Goal: Transaction & Acquisition: Purchase product/service

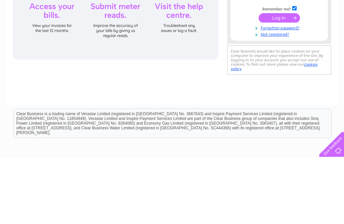
click at [274, 46] on input "Sindy.kaur" at bounding box center [277, 43] width 70 height 8
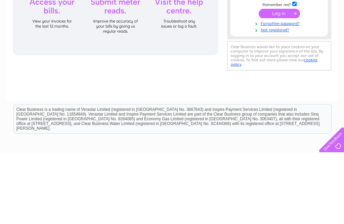
type input "Sindy.kaur@ntlworld.com"
click at [295, 91] on link "Forgotten password?" at bounding box center [280, 94] width 76 height 6
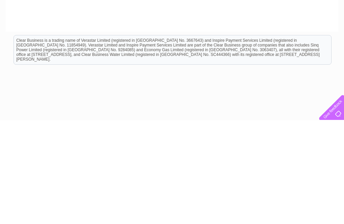
type input "sindy.kaur@ntlworld.com"
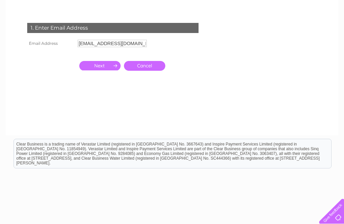
click at [101, 62] on input "button" at bounding box center [99, 65] width 41 height 9
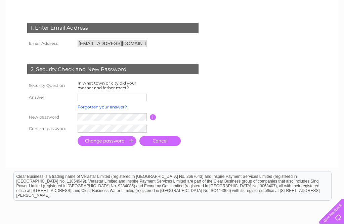
click at [91, 94] on input "text" at bounding box center [112, 97] width 69 height 7
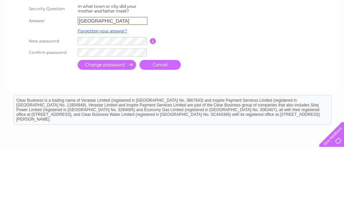
type input "Glasgow"
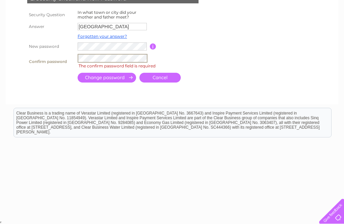
scroll to position [168, 0]
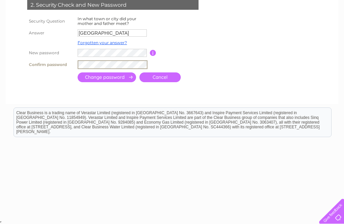
click at [104, 78] on input "submit" at bounding box center [107, 77] width 59 height 10
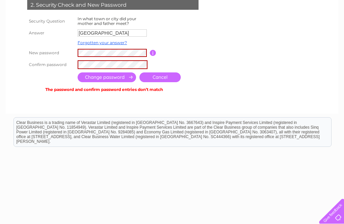
scroll to position [167, 0]
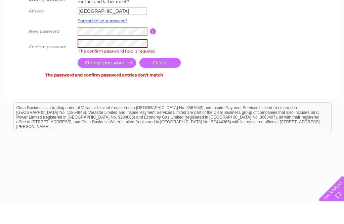
click at [156, 51] on input "button" at bounding box center [153, 54] width 6 height 6
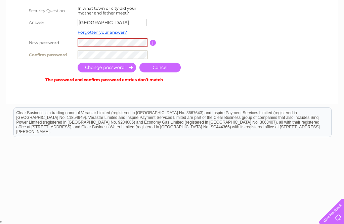
scroll to position [178, 0]
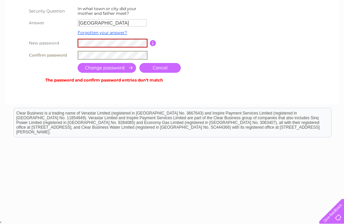
click at [105, 69] on input "submit" at bounding box center [107, 68] width 59 height 10
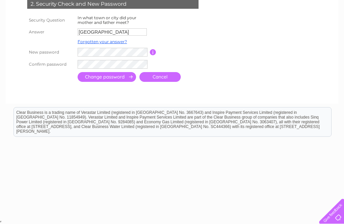
scroll to position [167, 0]
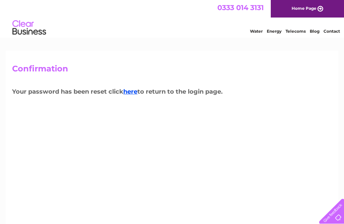
click at [135, 94] on link "here" at bounding box center [130, 91] width 14 height 7
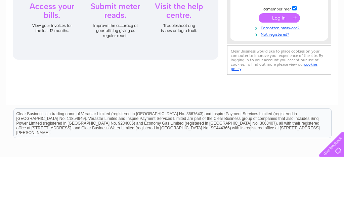
type input "Sindy.jaur@ntlworld.com"
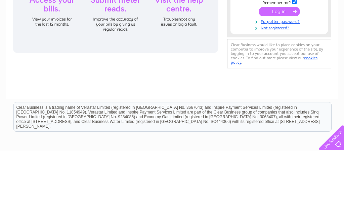
click at [276, 81] on input "submit" at bounding box center [279, 84] width 41 height 9
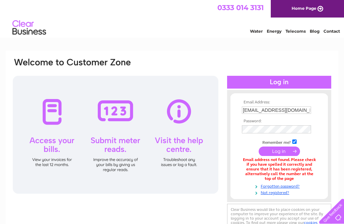
click at [302, 113] on input "[EMAIL_ADDRESS][DOMAIN_NAME]" at bounding box center [276, 109] width 69 height 7
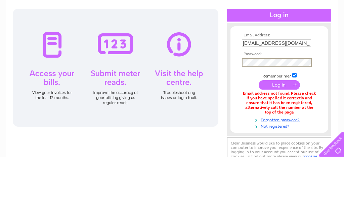
click at [306, 106] on input "Sindy.jaur@ntlworld.com" at bounding box center [276, 109] width 69 height 7
type input "Sindy.kaur@ntlworld.com"
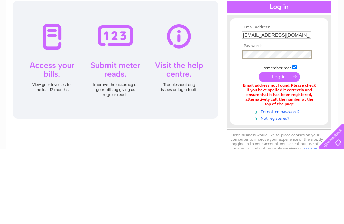
click at [275, 147] on input "submit" at bounding box center [279, 151] width 41 height 9
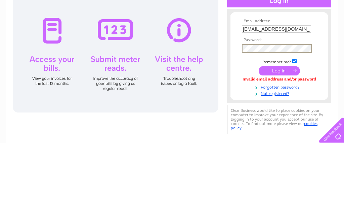
click at [277, 147] on input "submit" at bounding box center [279, 151] width 41 height 9
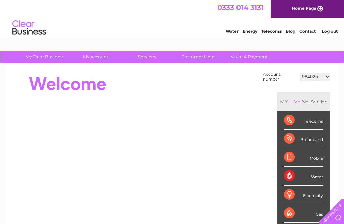
click at [327, 79] on select "984025 30315266" at bounding box center [315, 77] width 31 height 8
select select "30315266"
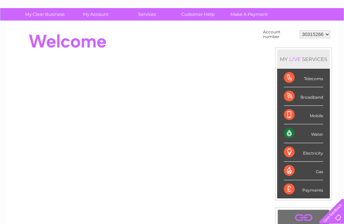
scroll to position [42, 0]
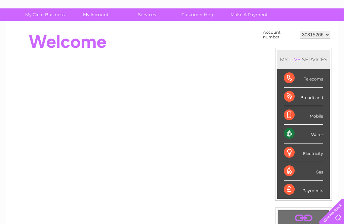
click at [305, 135] on div "Water" at bounding box center [303, 133] width 39 height 18
click at [273, 37] on td "Account number" at bounding box center [280, 34] width 37 height 13
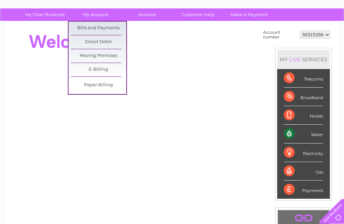
click at [84, 25] on link "Bills and Payments" at bounding box center [98, 28] width 55 height 13
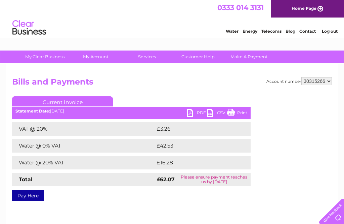
click at [188, 114] on link "PDF" at bounding box center [197, 114] width 20 height 10
click at [29, 198] on link "Pay Here" at bounding box center [28, 195] width 32 height 11
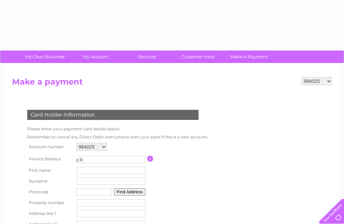
click at [107, 150] on select "984025 30315266" at bounding box center [91, 147] width 31 height 8
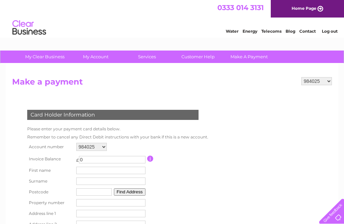
select select "30315266"
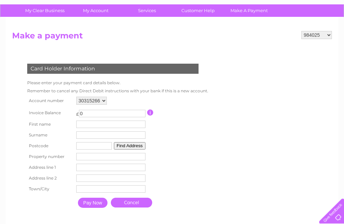
scroll to position [46, 0]
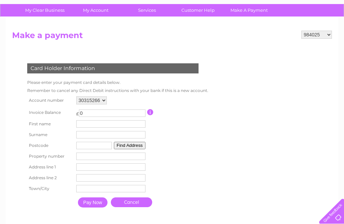
click at [95, 112] on input "0" at bounding box center [112, 112] width 67 height 7
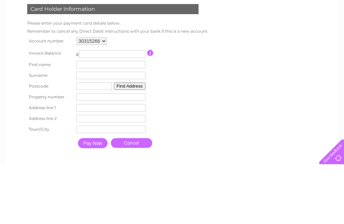
scroll to position [0, 0]
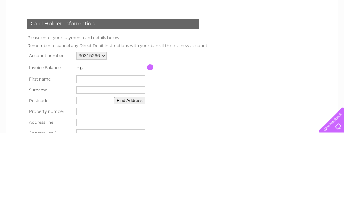
type input "62"
type input "62.07"
click at [85, 166] on input "text" at bounding box center [110, 169] width 69 height 7
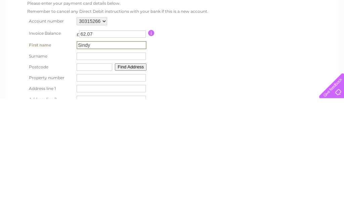
type input "Sindy"
click at [85, 178] on input "text" at bounding box center [111, 181] width 69 height 7
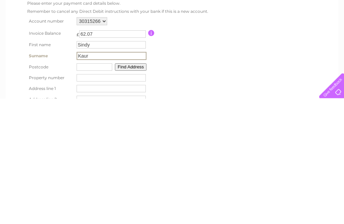
type input "Kaur"
click at [82, 189] on input "text" at bounding box center [95, 192] width 36 height 7
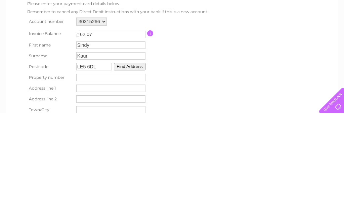
scroll to position [15, 0]
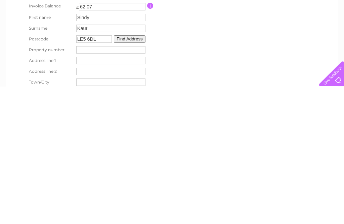
type input "LE5 6DL"
click at [84, 183] on input "number" at bounding box center [110, 186] width 69 height 7
type input "2"
click at [84, 194] on input "text" at bounding box center [110, 197] width 69 height 7
type input "Flat 2Hawthorne Court"
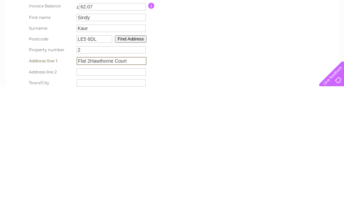
click at [83, 206] on input "text" at bounding box center [111, 209] width 69 height 7
type input "1b Hawthorne Drive"
click at [88, 216] on input "text" at bounding box center [111, 219] width 69 height 7
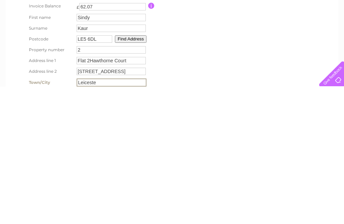
type input "Leicester"
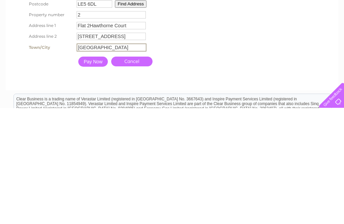
click at [96, 172] on input "Pay Now" at bounding box center [93, 177] width 30 height 10
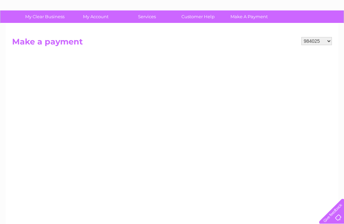
scroll to position [0, 0]
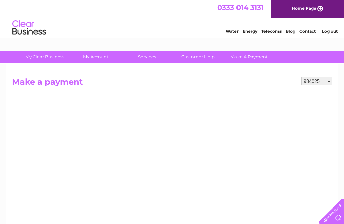
click at [328, 84] on select "984025 30315266" at bounding box center [317, 81] width 31 height 8
select select "30315266"
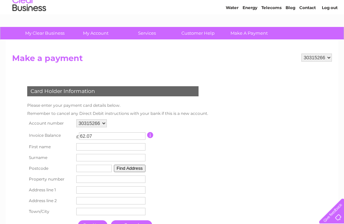
scroll to position [24, 0]
click at [89, 150] on input "text" at bounding box center [110, 146] width 69 height 7
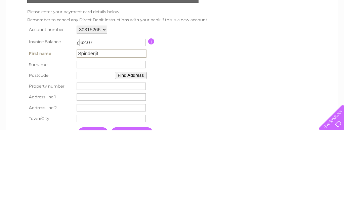
type input "Spinderjit"
click at [87, 154] on input "text" at bounding box center [111, 157] width 69 height 7
type input "Kaur"
click at [85, 165] on input "text" at bounding box center [95, 168] width 36 height 7
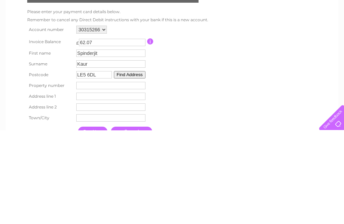
type input "LE5 6DL"
click at [136, 164] on button "Find Address" at bounding box center [130, 167] width 32 height 7
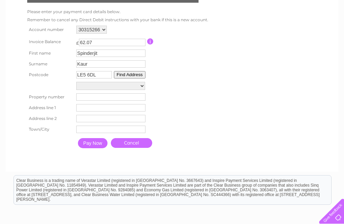
click at [143, 90] on select "[GEOGRAPHIC_DATA][STREET_ADDRESS]" at bounding box center [110, 86] width 69 height 8
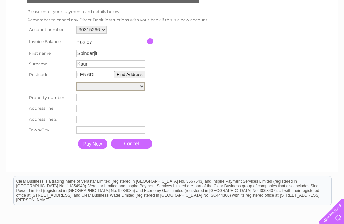
select select "1b,Hawthorne Drive,,Leicester"
type input "Hawthorne Drive"
type input "[GEOGRAPHIC_DATA]"
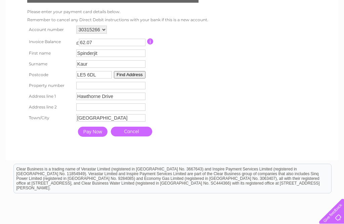
click at [94, 137] on input "Pay Now" at bounding box center [93, 131] width 30 height 10
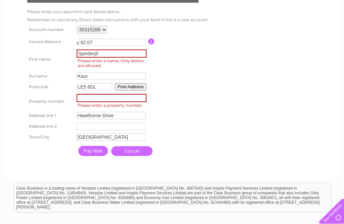
click at [85, 102] on input "number" at bounding box center [112, 98] width 70 height 8
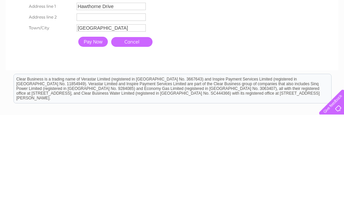
click at [98, 146] on input "Pay Now" at bounding box center [93, 151] width 30 height 10
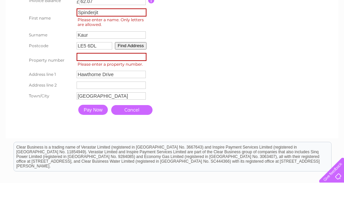
click at [137, 83] on button "Find Address" at bounding box center [131, 86] width 32 height 7
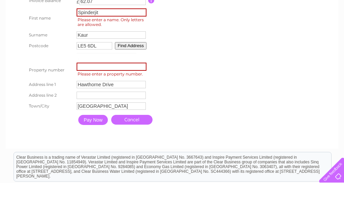
scroll to position [158, 0]
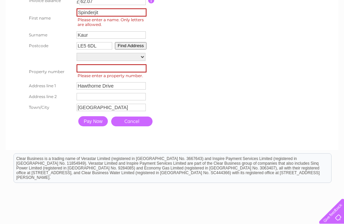
click at [144, 61] on select "Street Record, Hawthorne Drive White House Court, 1, Hawthorne Drive Flat 1, Wh…" at bounding box center [111, 57] width 69 height 8
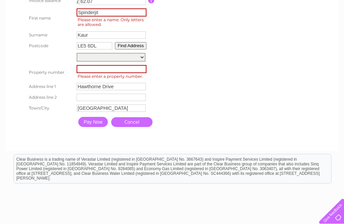
select select "1b,Hawthorne Drive,,Leicester"
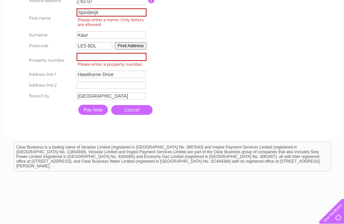
click at [85, 61] on input "number" at bounding box center [112, 57] width 70 height 8
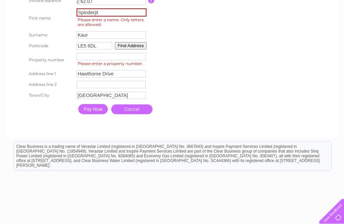
click at [134, 49] on button "Find Address" at bounding box center [131, 45] width 32 height 7
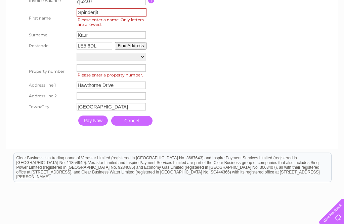
click at [145, 61] on select "Street Record, Hawthorne Drive White House Court, 1, Hawthorne Drive Flat 1, Wh…" at bounding box center [111, 57] width 69 height 8
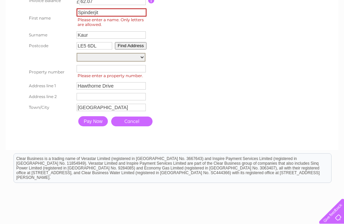
select select "1b,Hawthorne Drive,,Leicester"
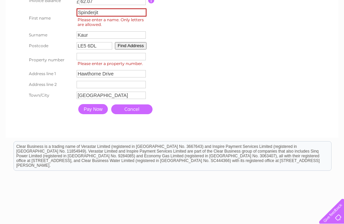
click at [91, 60] on input "number" at bounding box center [111, 56] width 69 height 7
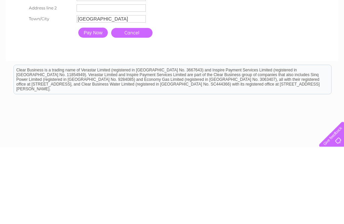
click at [97, 105] on input "Pay Now" at bounding box center [93, 110] width 30 height 10
click at [99, 105] on input "Pay Now" at bounding box center [93, 110] width 30 height 10
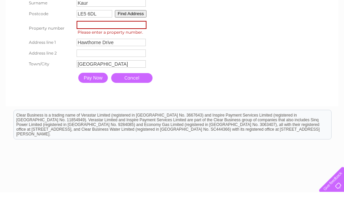
click at [95, 105] on input "Pay Now" at bounding box center [93, 110] width 30 height 10
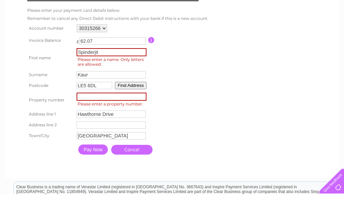
scroll to position [87, 0]
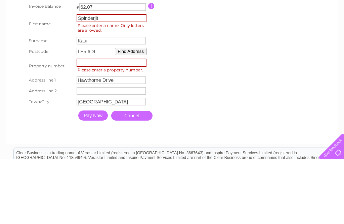
click at [113, 79] on input "Spinderjit" at bounding box center [112, 83] width 70 height 8
type input "Spinderjit"
click at [100, 102] on input "Kaur" at bounding box center [111, 105] width 69 height 7
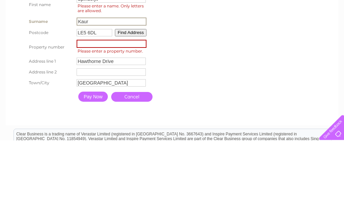
click at [126, 141] on input "Hawthorne Drive" at bounding box center [111, 144] width 69 height 7
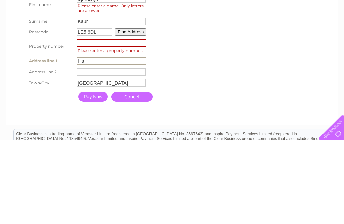
type input "H"
type input "-"
type input "+"
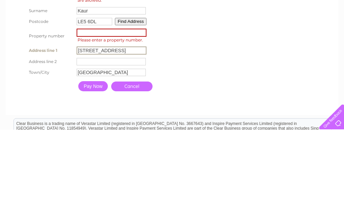
type input "1b Hawthorne Drive"
click at [99, 175] on input "Pay Now" at bounding box center [93, 180] width 30 height 10
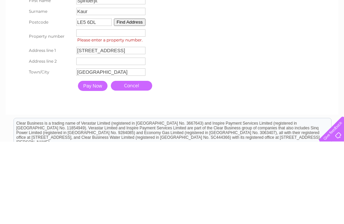
type input "2"
click at [95, 163] on input "Pay Now" at bounding box center [93, 168] width 30 height 10
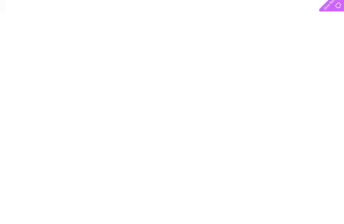
scroll to position [0, 0]
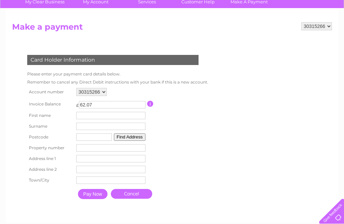
click at [81, 118] on input "text" at bounding box center [110, 115] width 69 height 7
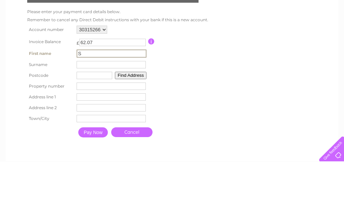
type input "S"
click at [83, 123] on input "text" at bounding box center [111, 126] width 69 height 7
type input "Kaur"
click at [83, 134] on input "text" at bounding box center [95, 137] width 36 height 7
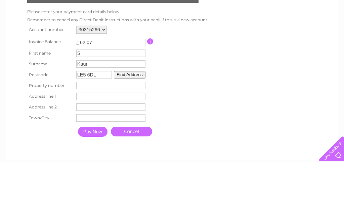
type input "LE5 6DL"
click at [86, 144] on input "number" at bounding box center [110, 147] width 69 height 7
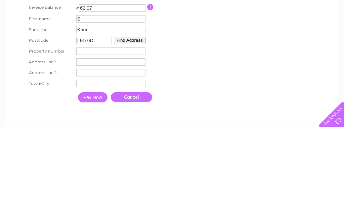
click at [83, 155] on input "text" at bounding box center [110, 158] width 69 height 7
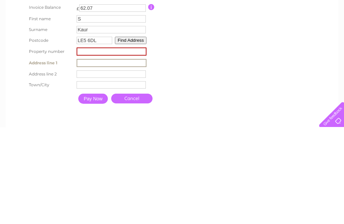
click at [99, 144] on input "number" at bounding box center [112, 148] width 70 height 8
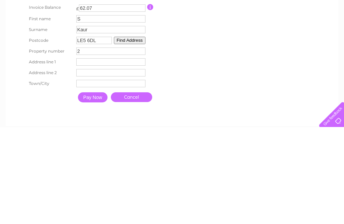
type input "2"
click at [83, 155] on input "text" at bounding box center [110, 158] width 69 height 7
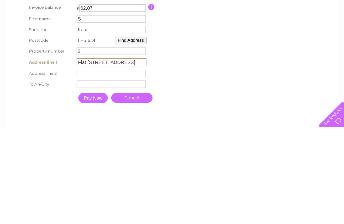
type input "Flat 2 Hawthorne Court"
click at [84, 166] on input "text" at bounding box center [111, 169] width 69 height 7
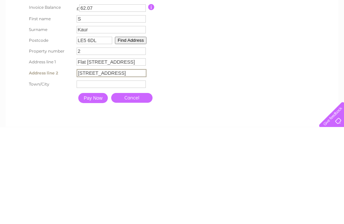
type input "1b Hawthorne Drive"
click at [84, 177] on input "text" at bounding box center [111, 180] width 69 height 7
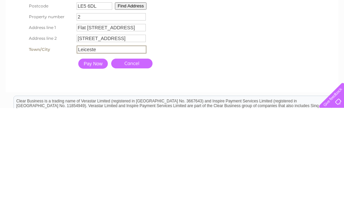
type input "Leicester"
click at [94, 174] on input "Pay Now" at bounding box center [93, 179] width 30 height 10
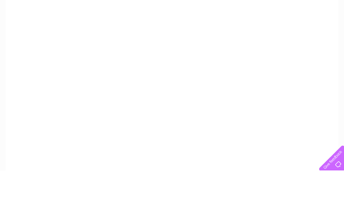
scroll to position [172, 0]
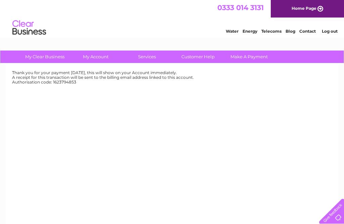
click at [293, 7] on link "Home Page" at bounding box center [307, 8] width 73 height 17
